Goal: Find specific page/section: Find specific page/section

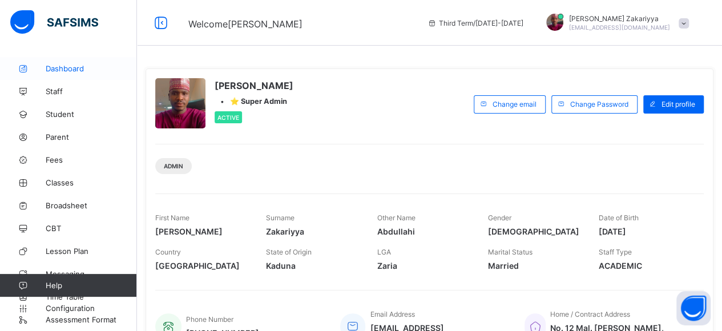
click at [57, 71] on span "Dashboard" at bounding box center [91, 68] width 91 height 9
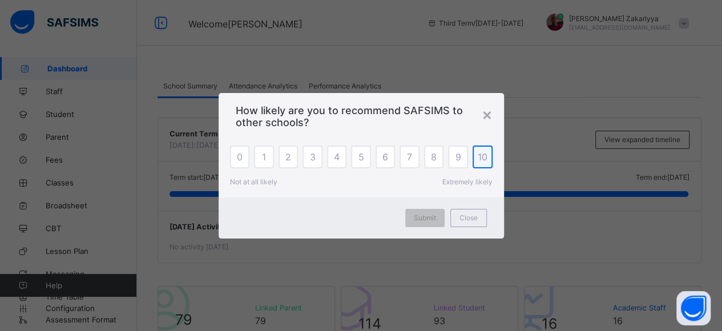
click at [490, 161] on div "10" at bounding box center [483, 157] width 20 height 23
click at [425, 223] on div "Submit" at bounding box center [424, 218] width 39 height 18
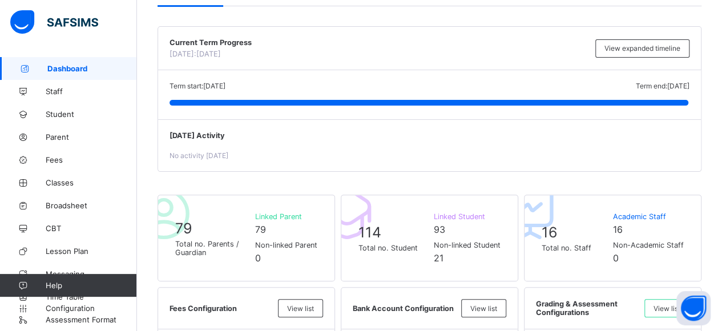
scroll to position [114, 0]
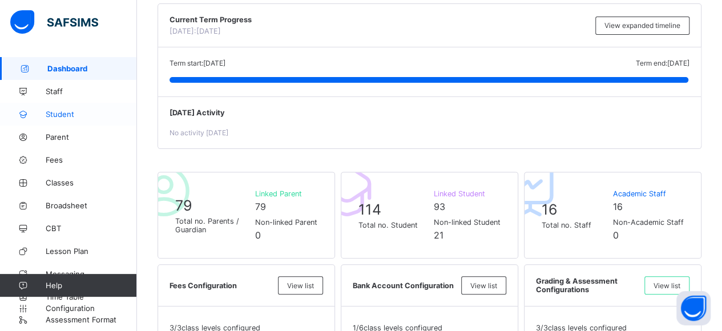
click at [62, 110] on span "Student" at bounding box center [91, 114] width 91 height 9
